Goal: Transaction & Acquisition: Book appointment/travel/reservation

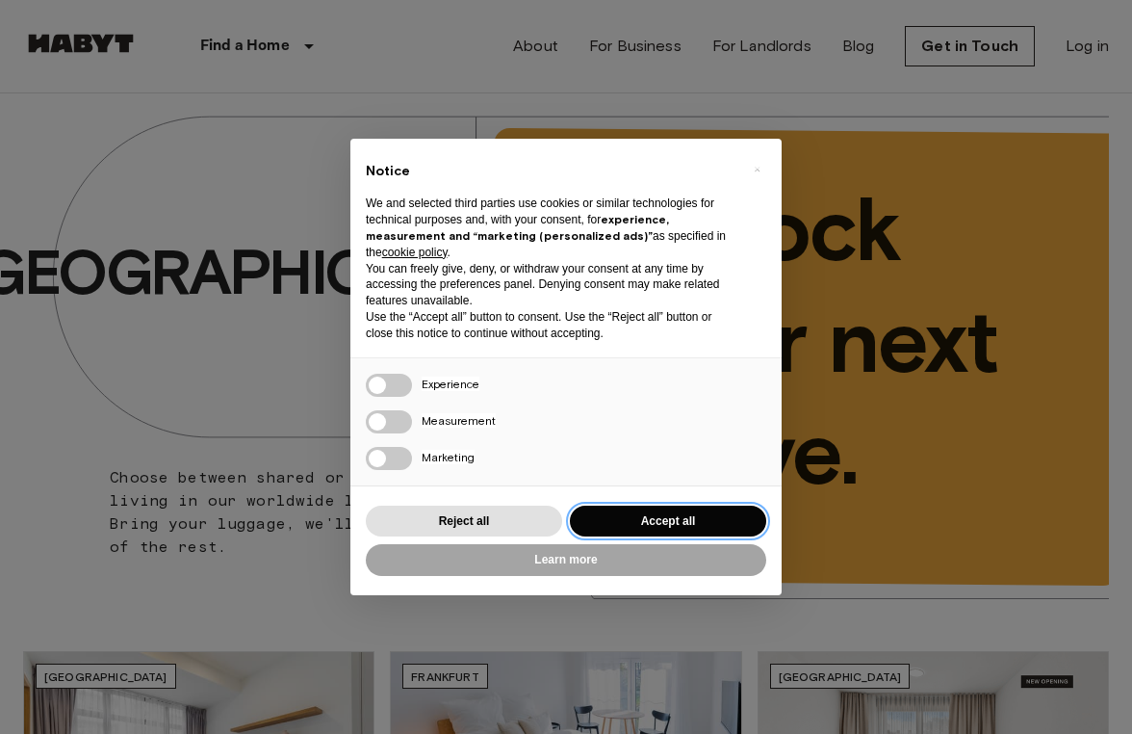
click at [601, 511] on button "Accept all" at bounding box center [668, 521] width 196 height 32
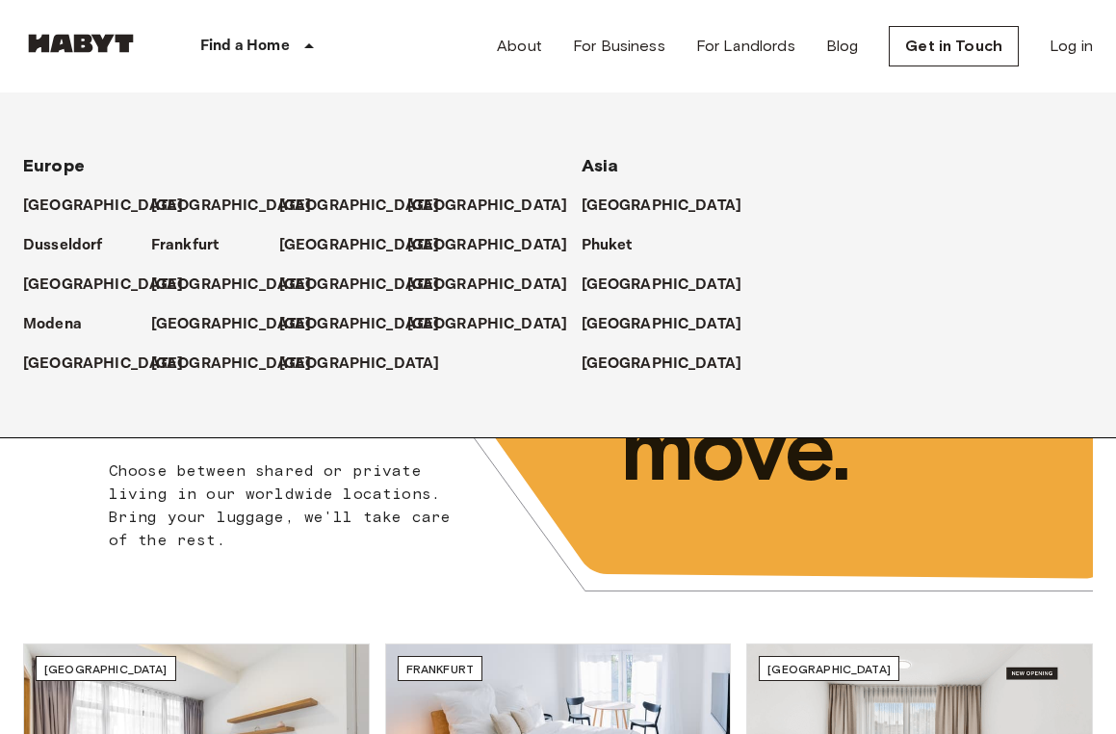
click at [282, 47] on p "Find a Home" at bounding box center [245, 46] width 90 height 23
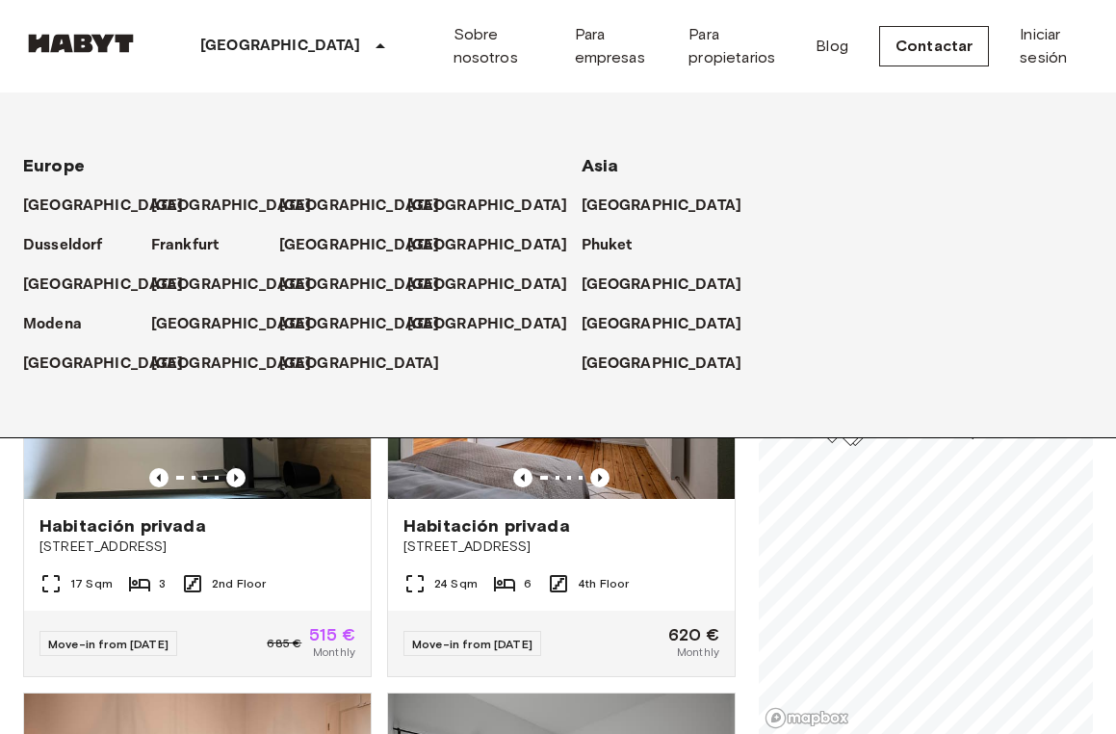
click at [268, 45] on div "[GEOGRAPHIC_DATA]" at bounding box center [296, 46] width 315 height 92
click at [70, 165] on span "Europe" at bounding box center [54, 165] width 62 height 21
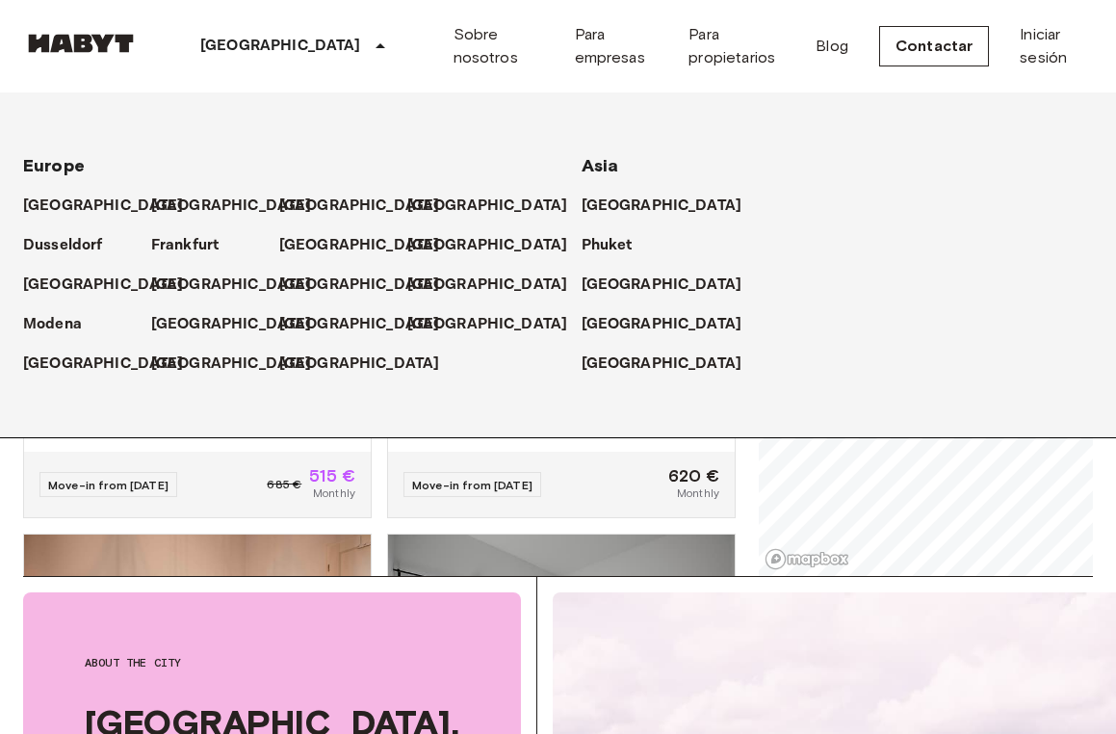
scroll to position [96, 0]
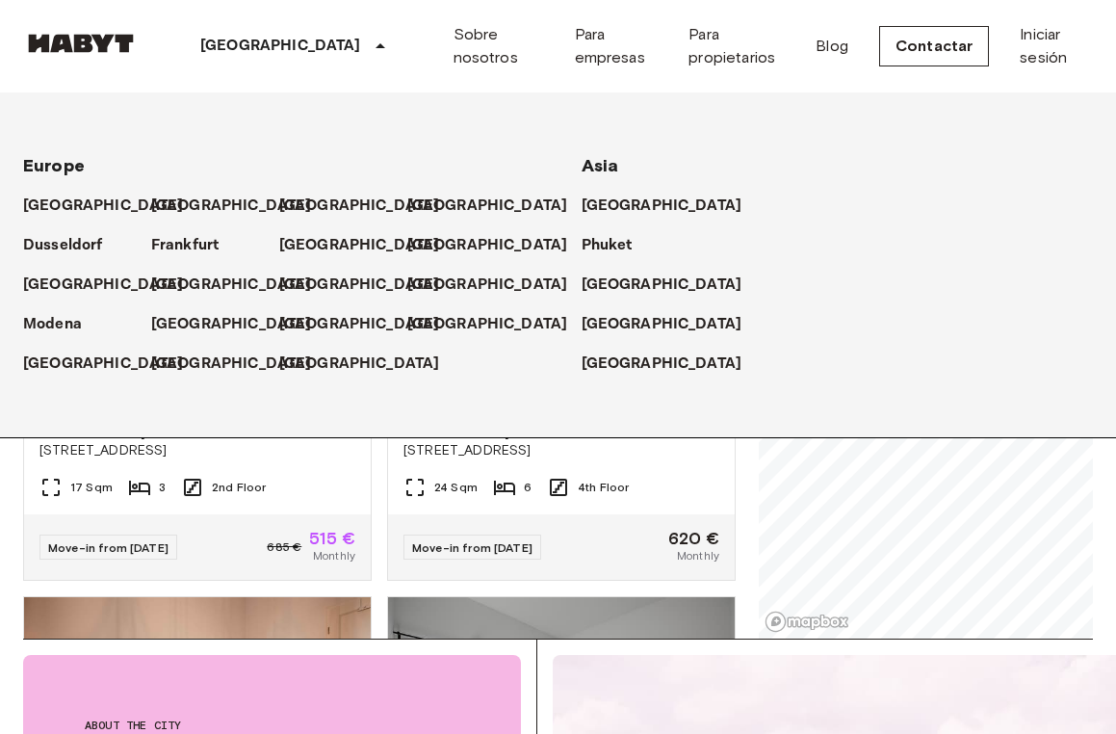
click at [759, 73] on div "Sobre nosotros Para empresas Para propietarios Blog Contactar Iniciar sesión" at bounding box center [772, 46] width 639 height 92
click at [176, 70] on div "[GEOGRAPHIC_DATA]" at bounding box center [296, 46] width 315 height 92
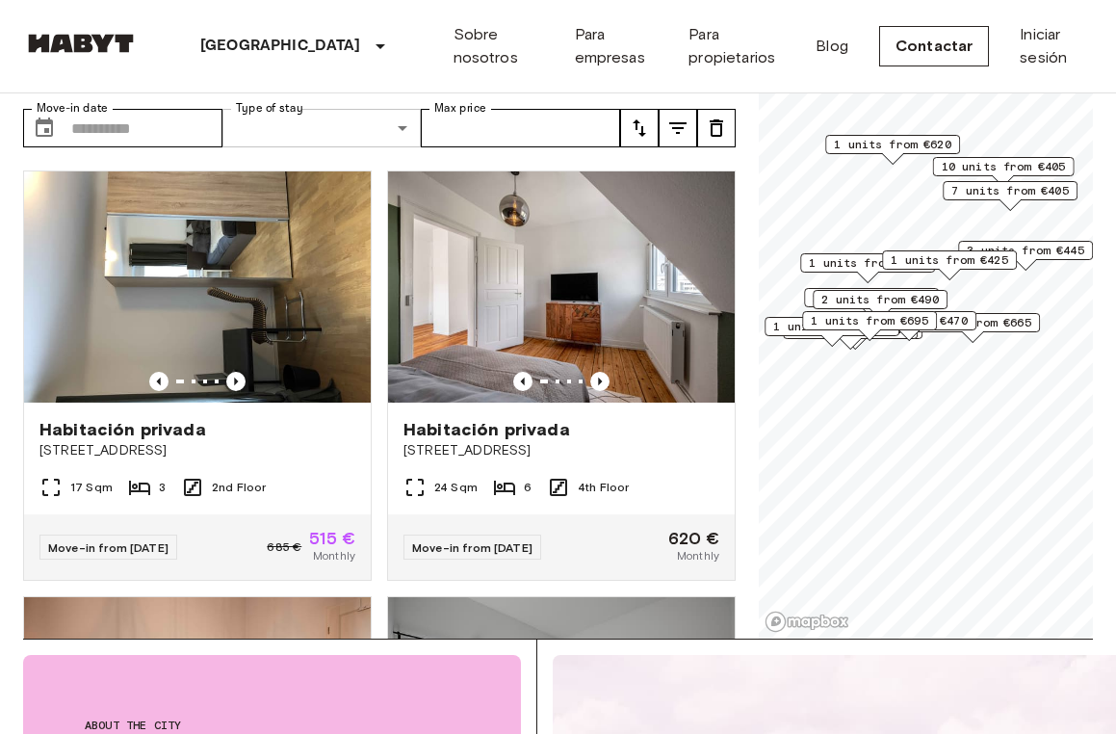
scroll to position [0, 0]
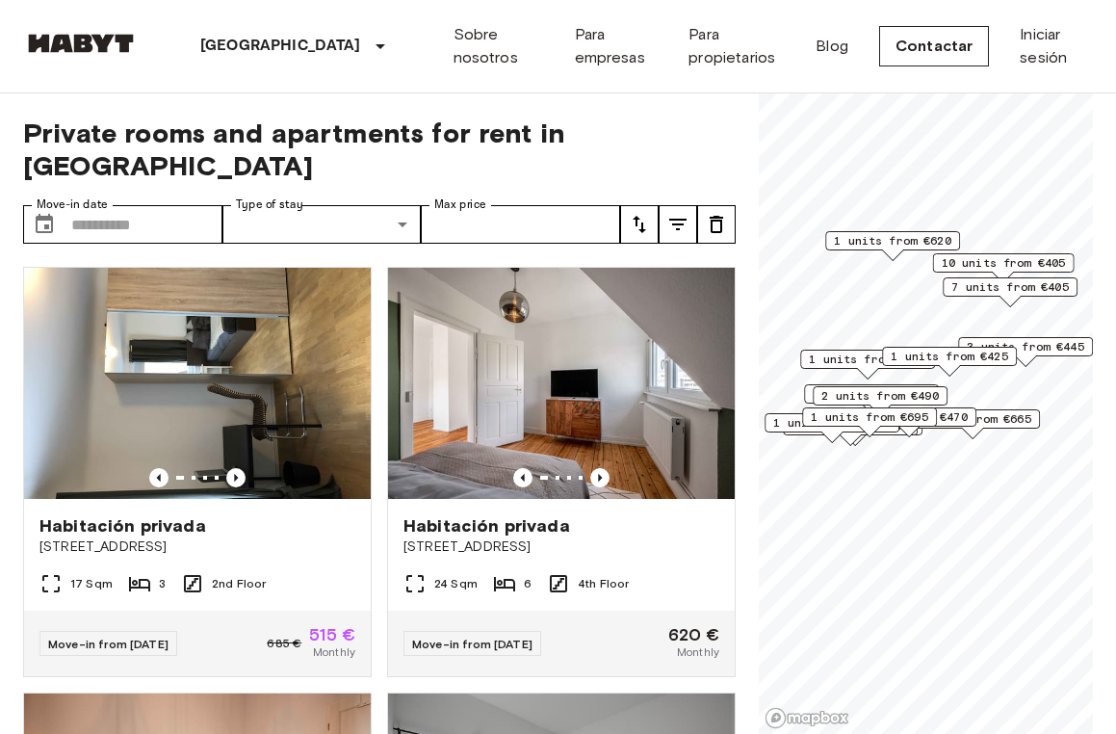
click at [585, 137] on span "Private rooms and apartments for rent in [GEOGRAPHIC_DATA]" at bounding box center [379, 148] width 712 height 65
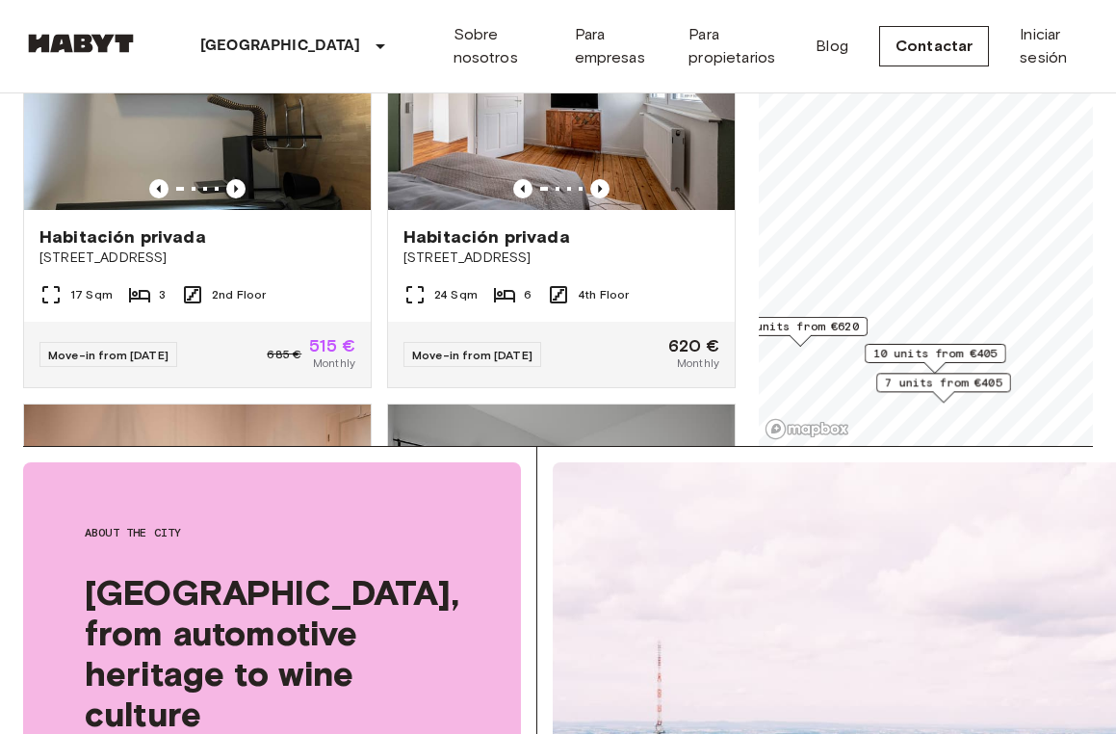
click at [919, 380] on span "7 units from €405" at bounding box center [943, 382] width 117 height 17
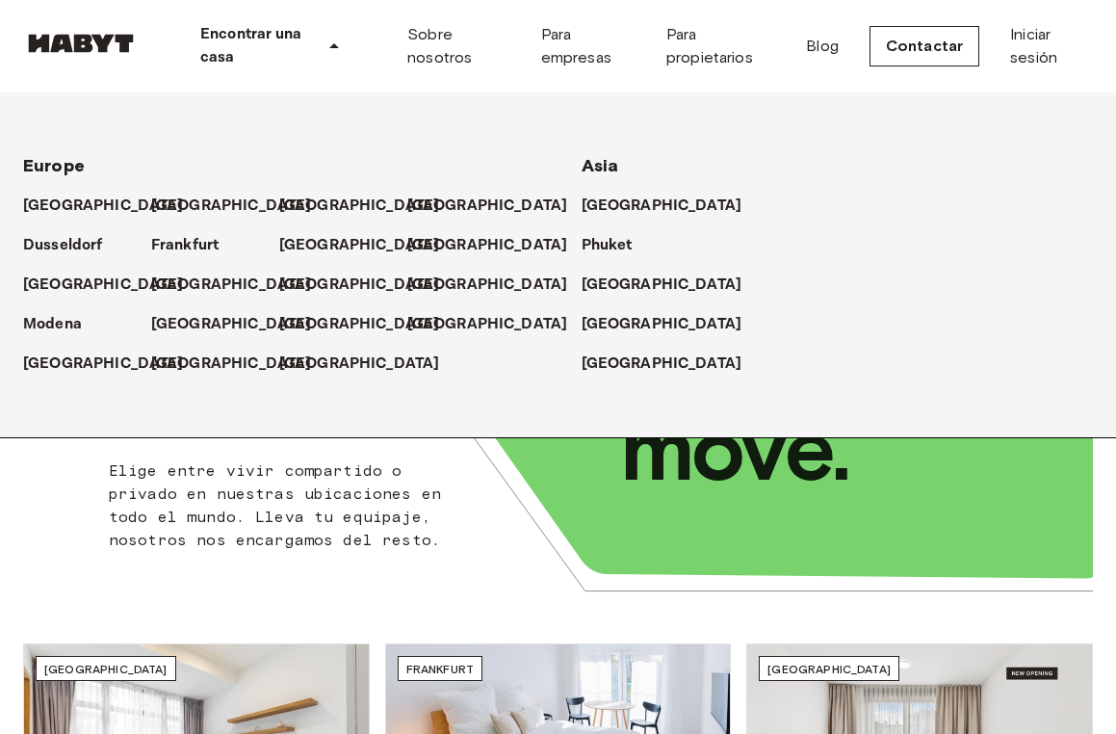
click at [234, 30] on p "Encontrar una casa" at bounding box center [257, 46] width 115 height 46
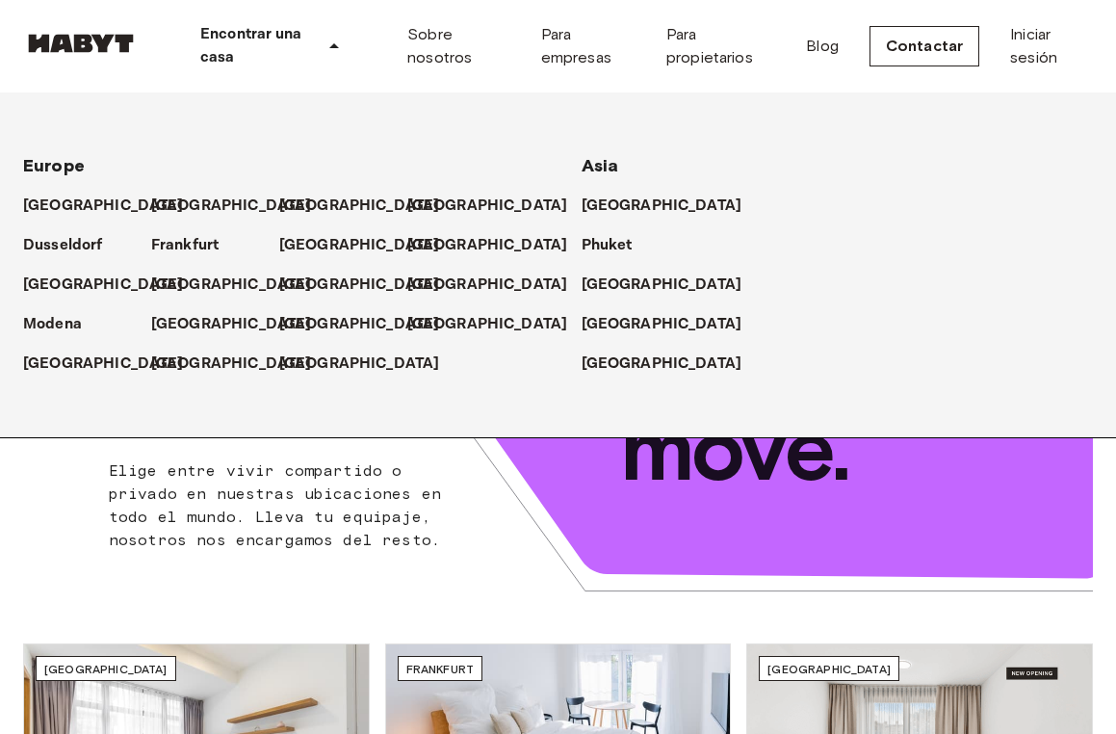
click at [221, 48] on p "Encontrar una casa" at bounding box center [257, 46] width 115 height 46
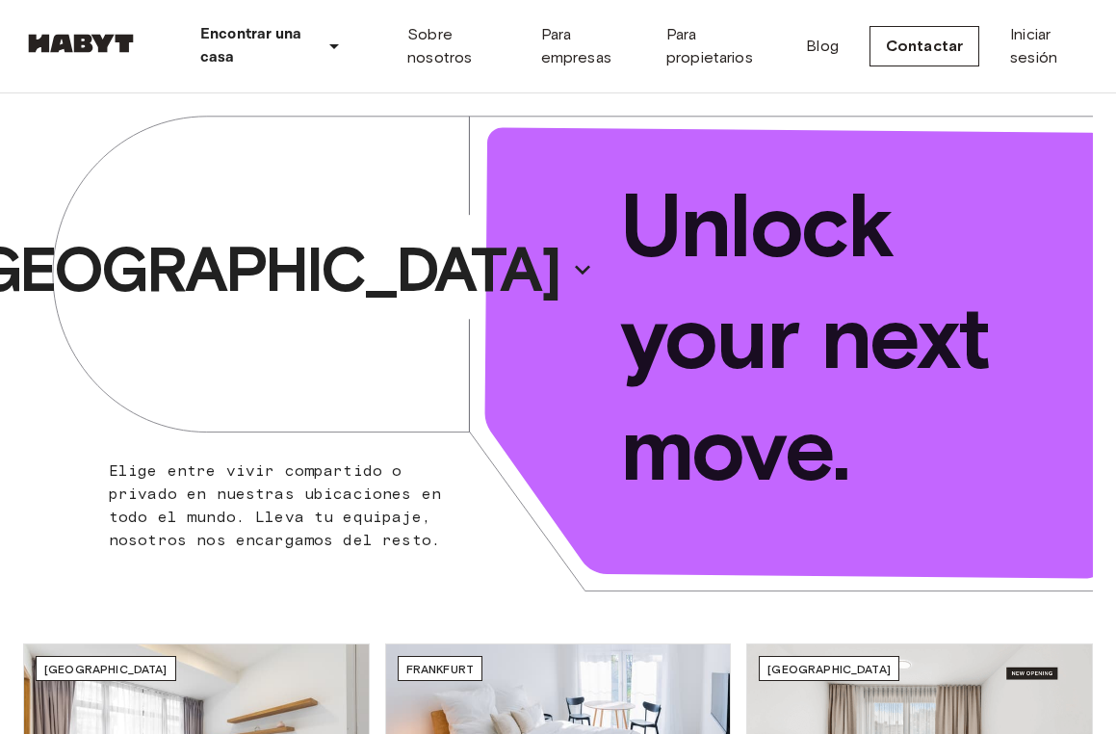
click at [330, 44] on icon at bounding box center [334, 46] width 23 height 23
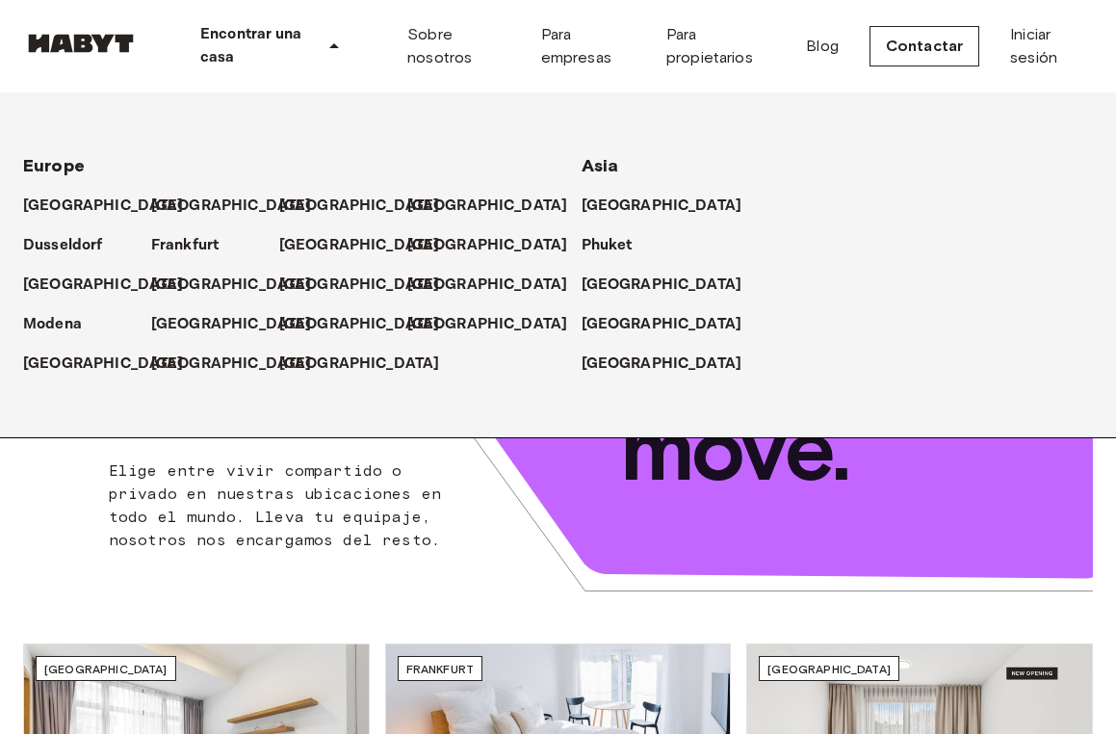
click at [74, 166] on span "Europe" at bounding box center [54, 165] width 62 height 21
drag, startPoint x: 72, startPoint y: 166, endPoint x: 88, endPoint y: 166, distance: 15.4
click at [88, 166] on div "Europe" at bounding box center [279, 158] width 512 height 39
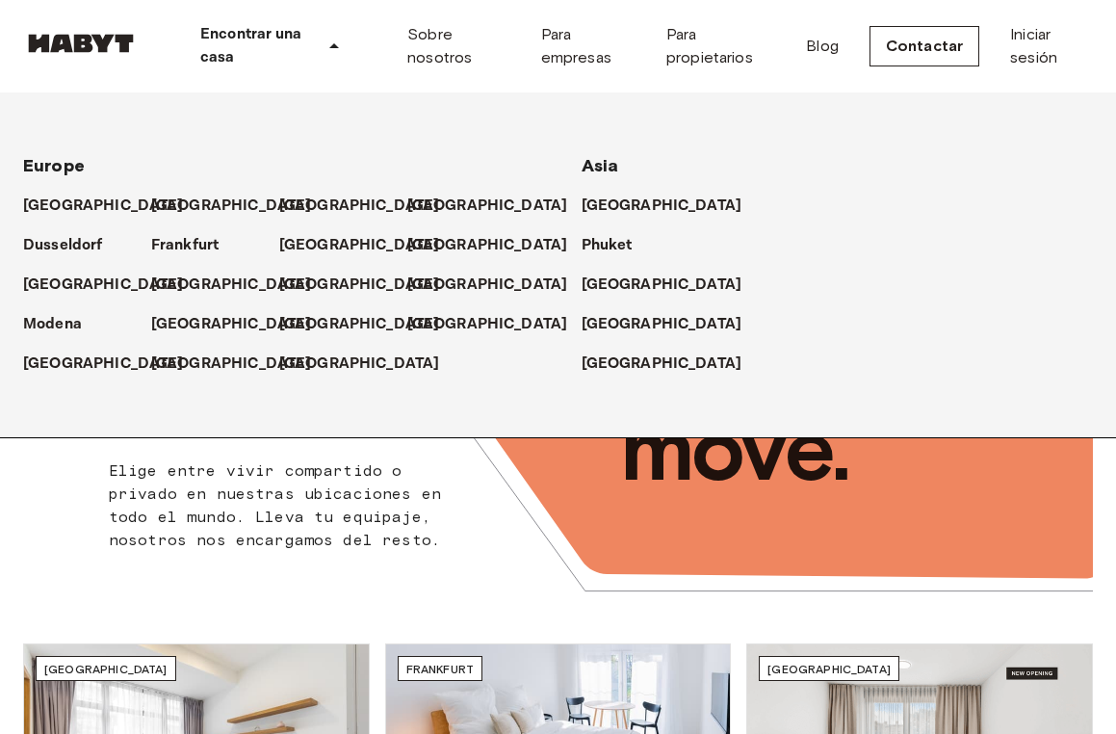
drag, startPoint x: 328, startPoint y: 398, endPoint x: 318, endPoint y: 398, distance: 10.6
click at [329, 398] on div "[GEOGRAPHIC_DATA] [GEOGRAPHIC_DATA] [GEOGRAPHIC_DATA] [GEOGRAPHIC_DATA] [GEOGRA…" at bounding box center [535, 264] width 1116 height 345
click at [192, 362] on icon at bounding box center [199, 363] width 15 height 15
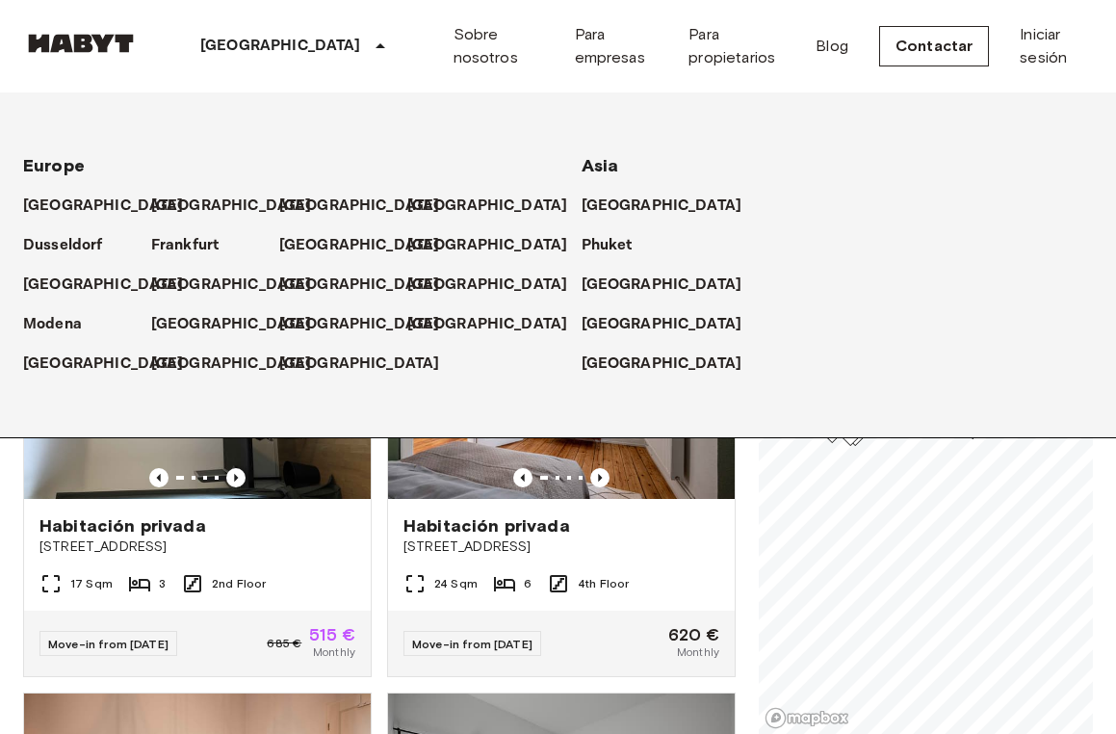
click at [372, 547] on div "Habitación privada Tunnelstraße 15 24 Sqm 6 4th Floor Move-in from [DATE] 620 €…" at bounding box center [554, 464] width 364 height 426
